Goal: Find contact information: Find contact information

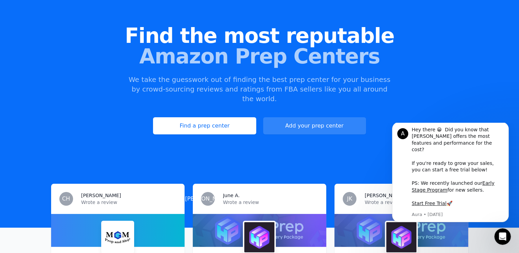
scroll to position [46, 0]
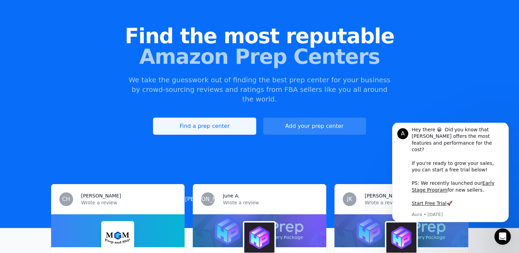
click at [213, 118] on link "Find a prep center" at bounding box center [204, 126] width 103 height 17
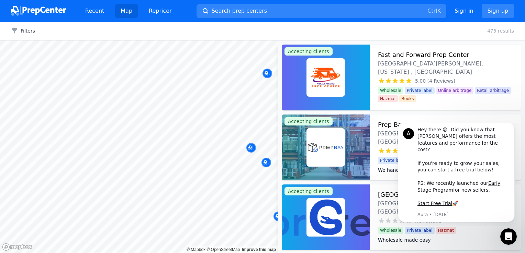
drag, startPoint x: 200, startPoint y: 166, endPoint x: 154, endPoint y: 166, distance: 46.3
click at [154, 166] on div at bounding box center [216, 165] width 132 height 5
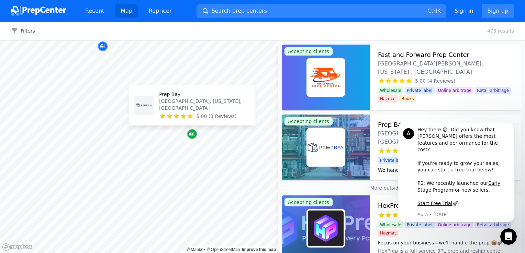
click at [194, 135] on icon "Map marker" at bounding box center [191, 134] width 5 height 7
click at [192, 134] on icon "Map marker" at bounding box center [190, 133] width 3 height 3
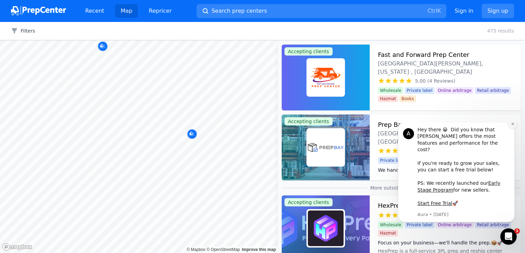
click at [514, 126] on icon "Dismiss notification" at bounding box center [512, 124] width 4 height 4
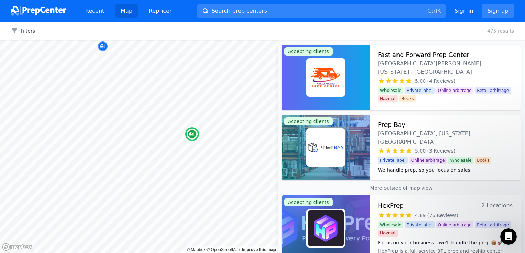
click at [398, 126] on h3 "Prep Bay" at bounding box center [391, 125] width 27 height 10
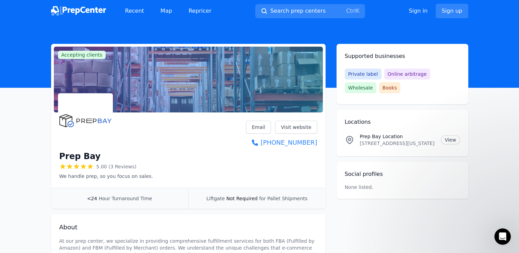
drag, startPoint x: 360, startPoint y: 144, endPoint x: 437, endPoint y: 143, distance: 76.2
click at [437, 143] on div "Prep Bay Location [STREET_ADDRESS][US_STATE] View" at bounding box center [402, 140] width 115 height 14
copy p "[STREET_ADDRESS][US_STATE]"
drag, startPoint x: 89, startPoint y: 156, endPoint x: 60, endPoint y: 156, distance: 28.8
click at [60, 156] on div "Prep Bay" at bounding box center [106, 156] width 94 height 11
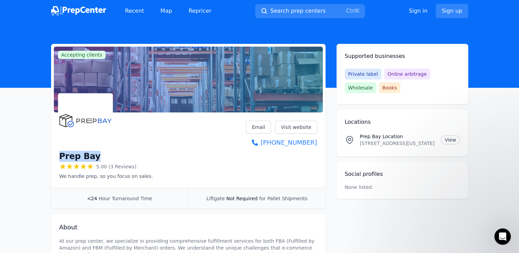
copy h1 "Prep Bay"
click at [320, 142] on div "Prep Bay 5.00 (3 Reviews) We handle prep, so you focus on sales. Email Visit we…" at bounding box center [188, 151] width 275 height 73
click at [317, 142] on div "Prep Bay 5.00 (3 Reviews) We handle prep, so you focus on sales. Email Visit we…" at bounding box center [188, 151] width 275 height 73
copy link "[PHONE_NUMBER]"
click at [261, 127] on link "Email" at bounding box center [258, 127] width 25 height 13
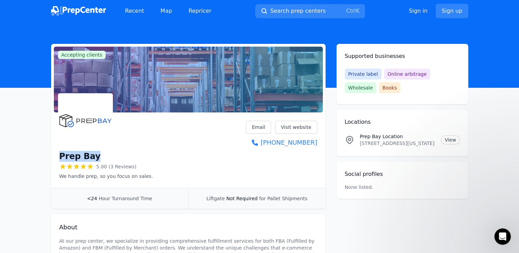
drag, startPoint x: 100, startPoint y: 158, endPoint x: 60, endPoint y: 158, distance: 39.8
click at [60, 158] on div "Prep Bay" at bounding box center [106, 156] width 94 height 11
copy h1 "Prep Bay"
click at [193, 11] on link "Repricer" at bounding box center [200, 11] width 34 height 14
